Goal: Task Accomplishment & Management: Use online tool/utility

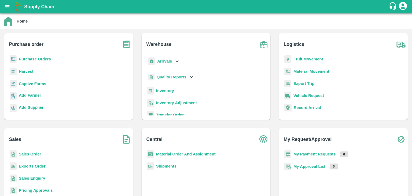
click at [38, 179] on b "Sales Enquiry" at bounding box center [32, 178] width 26 height 4
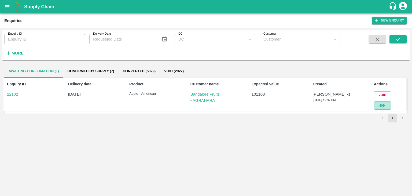
click at [388, 106] on button "button" at bounding box center [382, 105] width 17 height 8
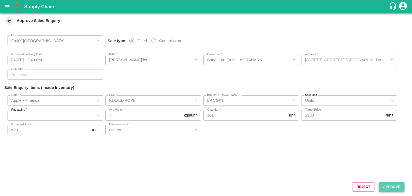
click at [392, 186] on button "Approve" at bounding box center [391, 186] width 26 height 9
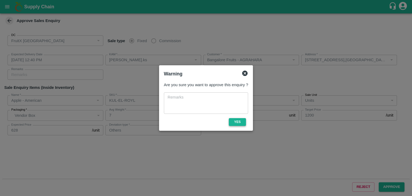
click at [229, 119] on button "Yes" at bounding box center [237, 122] width 17 height 8
